Goal: Check status: Check status

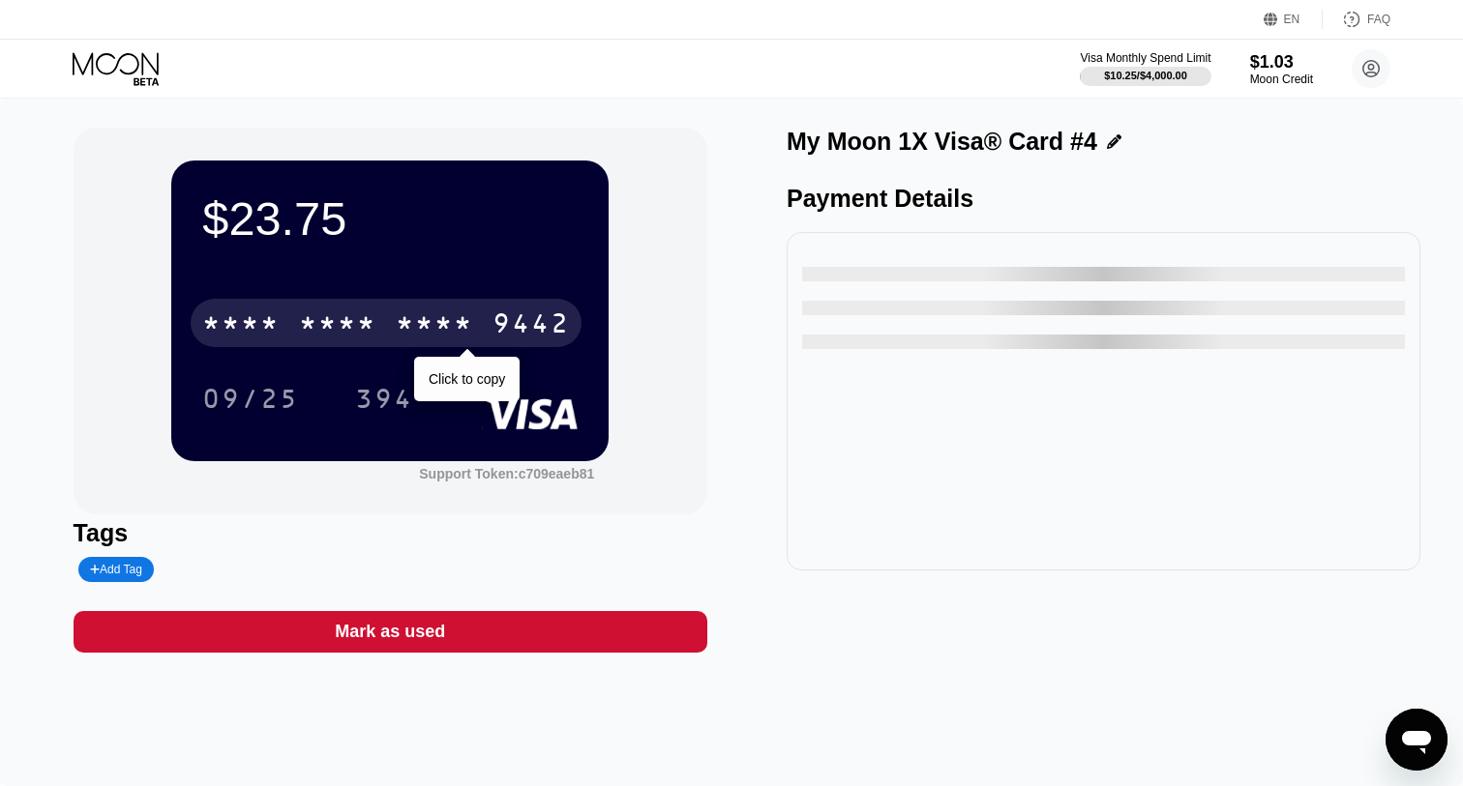
click at [367, 327] on div "* * * *" at bounding box center [337, 326] width 77 height 31
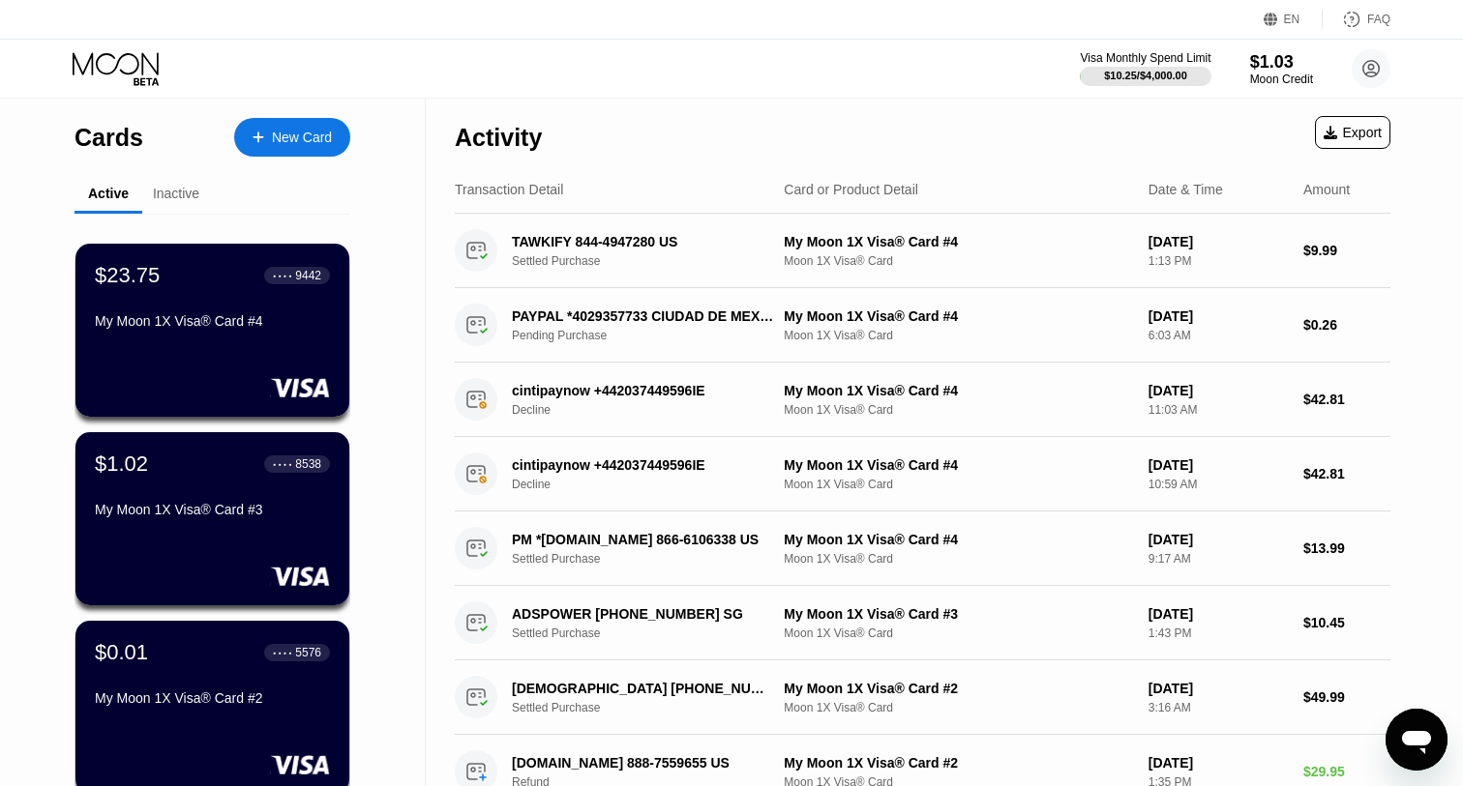
click at [605, 63] on div "Visa Monthly Spend Limit $10.25 / $4,000.00 $1.03 Moon Credit [EMAIL_ADDRESS][D…" at bounding box center [731, 69] width 1463 height 58
click at [634, 36] on div "EN Language Select an item Save FAQ" at bounding box center [731, 20] width 1463 height 40
click at [665, 34] on div "EN Language Select an item Save FAQ" at bounding box center [731, 20] width 1463 height 40
click at [736, 95] on div "Visa Monthly Spend Limit $10.25 / $4,000.00 $1.03 Moon Credit [EMAIL_ADDRESS][D…" at bounding box center [731, 69] width 1463 height 58
click at [639, 23] on div "EN Language Select an item Save FAQ" at bounding box center [731, 20] width 1463 height 40
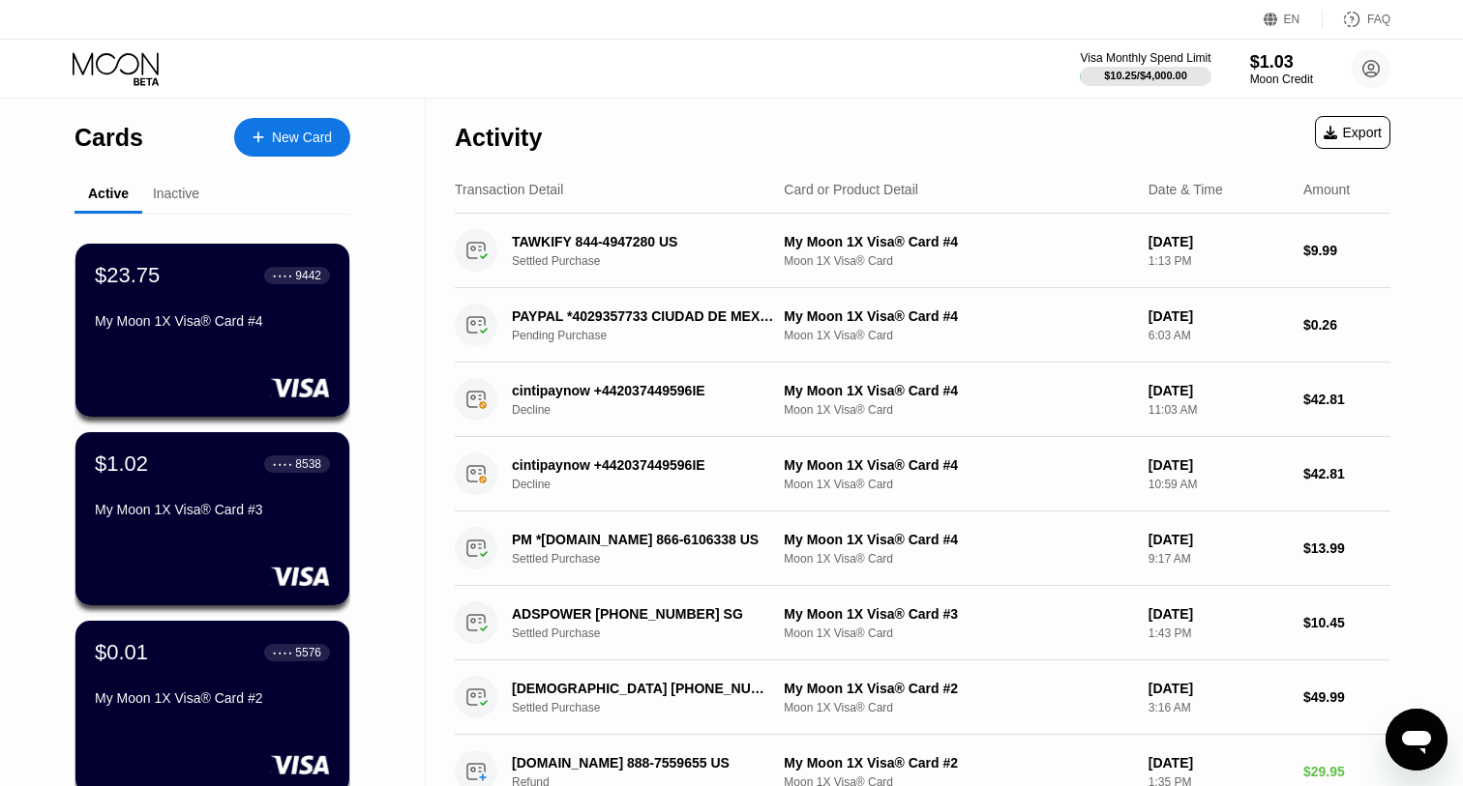
click at [622, 20] on div "EN Language Select an item Save FAQ" at bounding box center [731, 20] width 1463 height 40
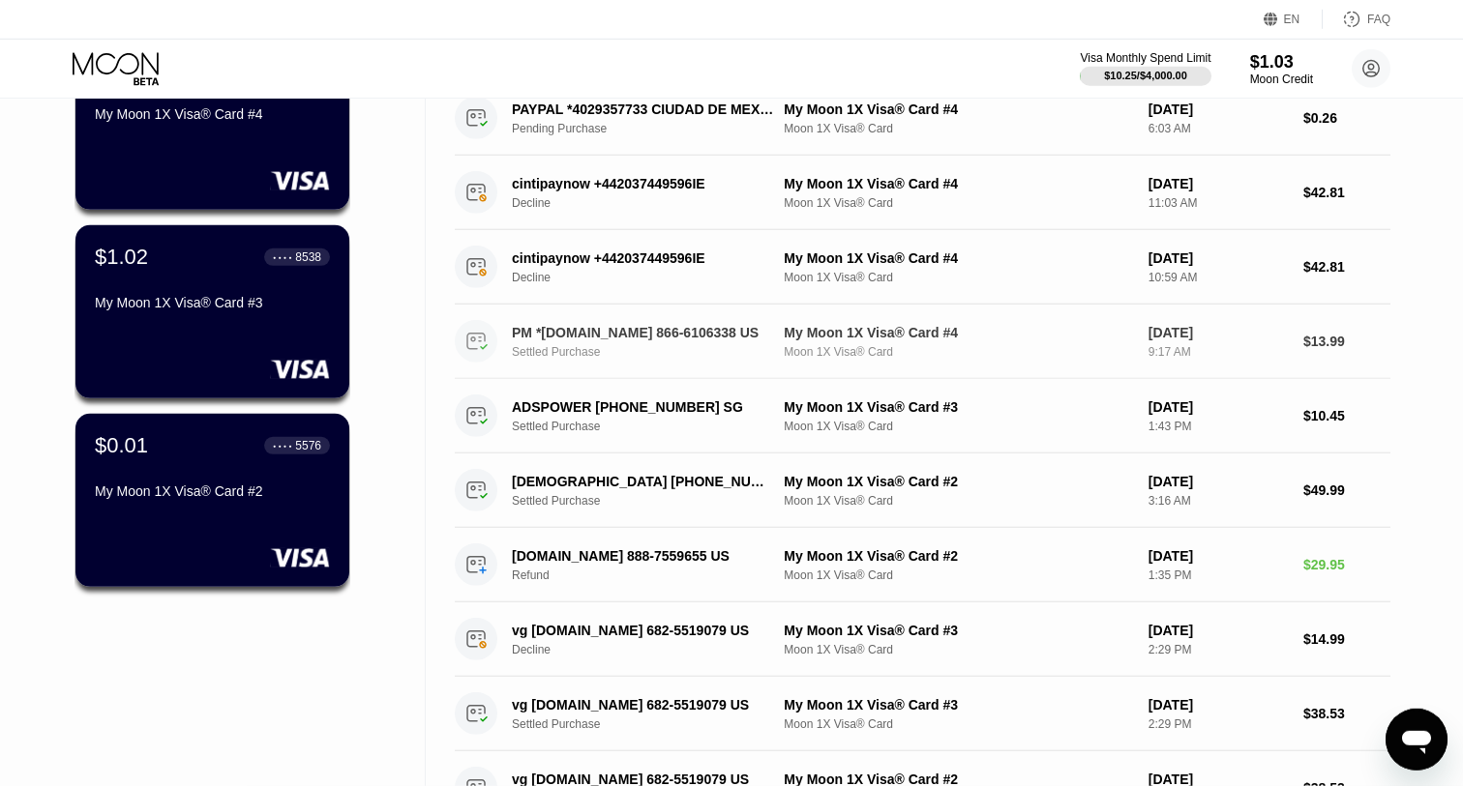
scroll to position [119, 0]
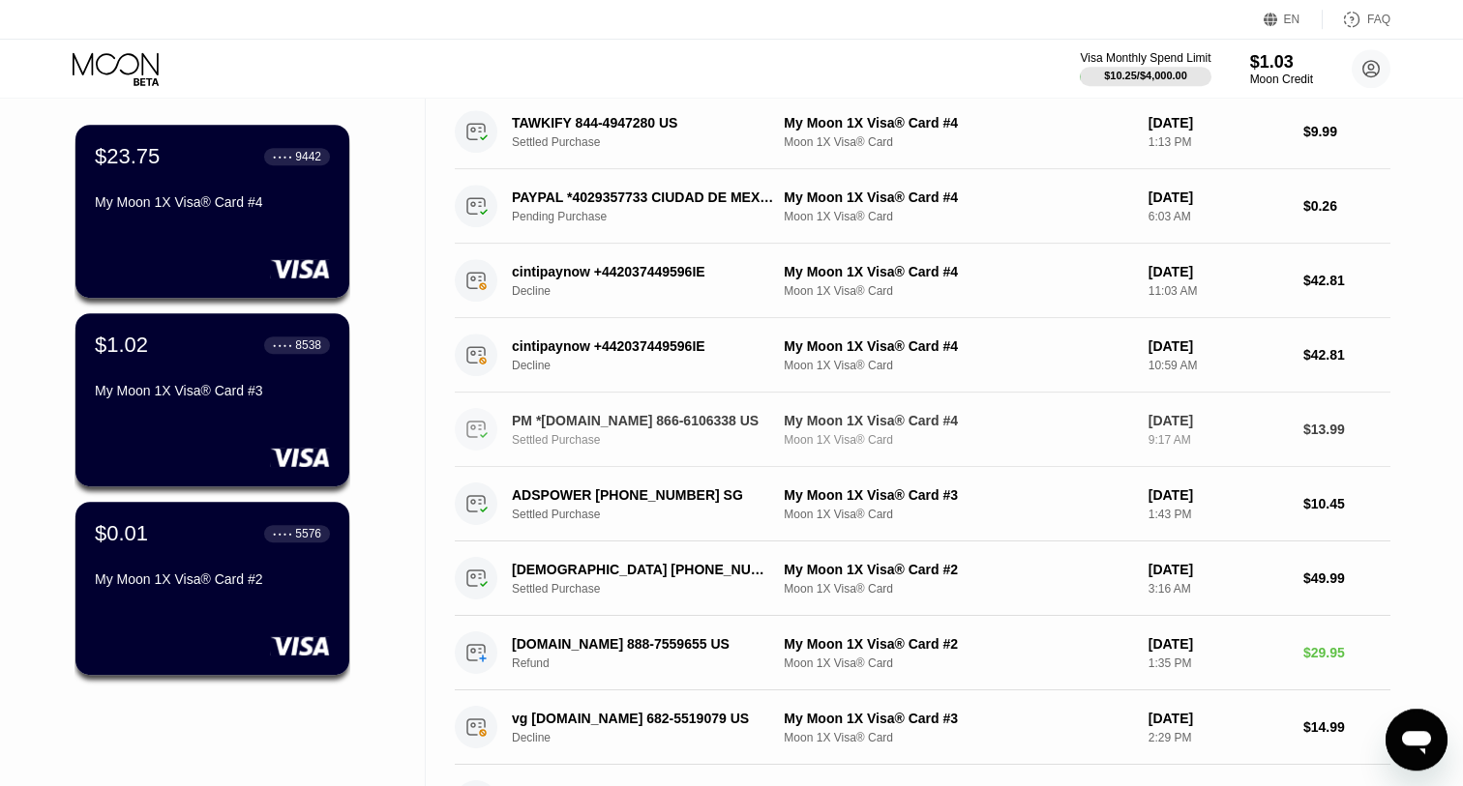
click at [475, 430] on icon at bounding box center [473, 428] width 4 height 4
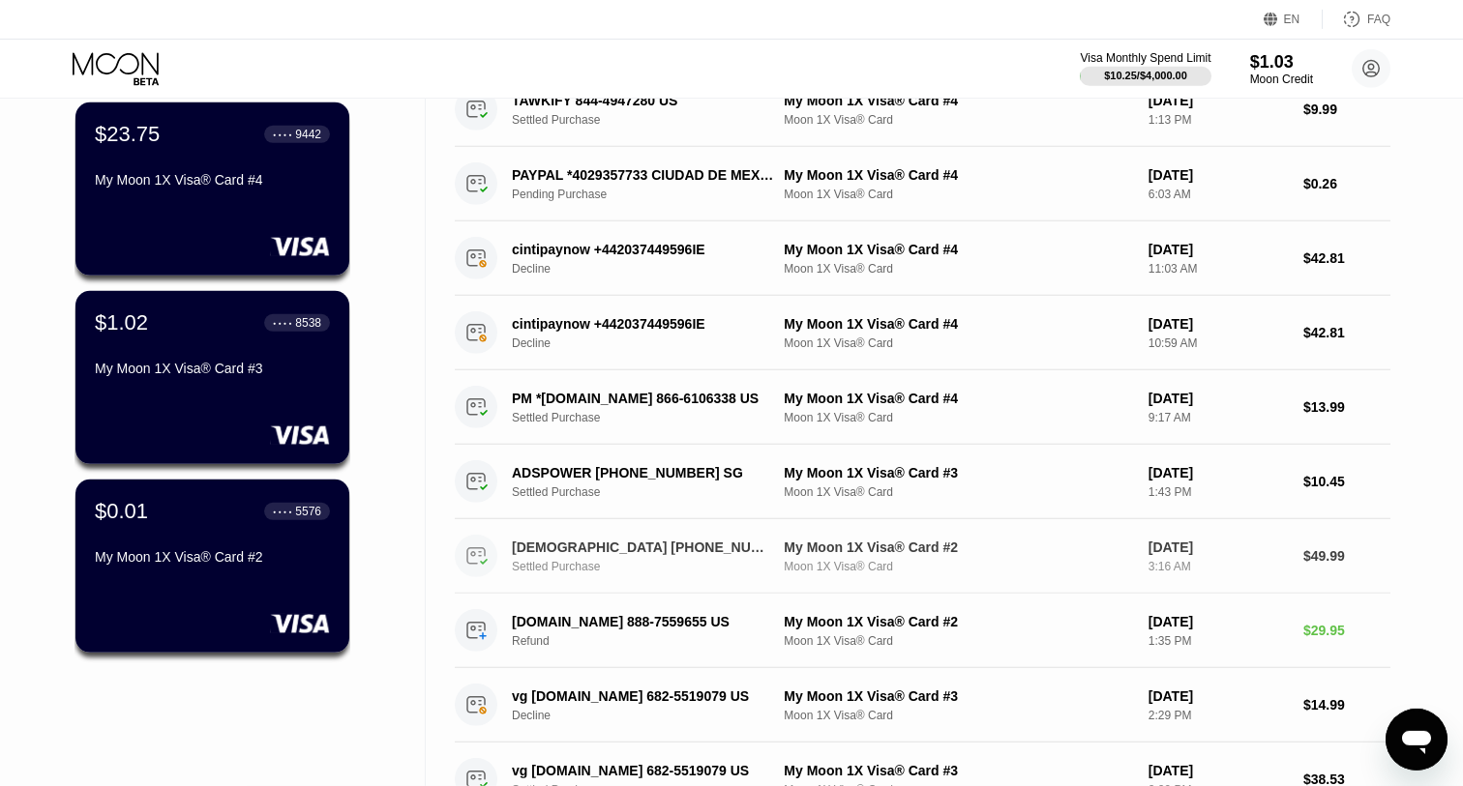
scroll to position [144, 0]
